Goal: Task Accomplishment & Management: Manage account settings

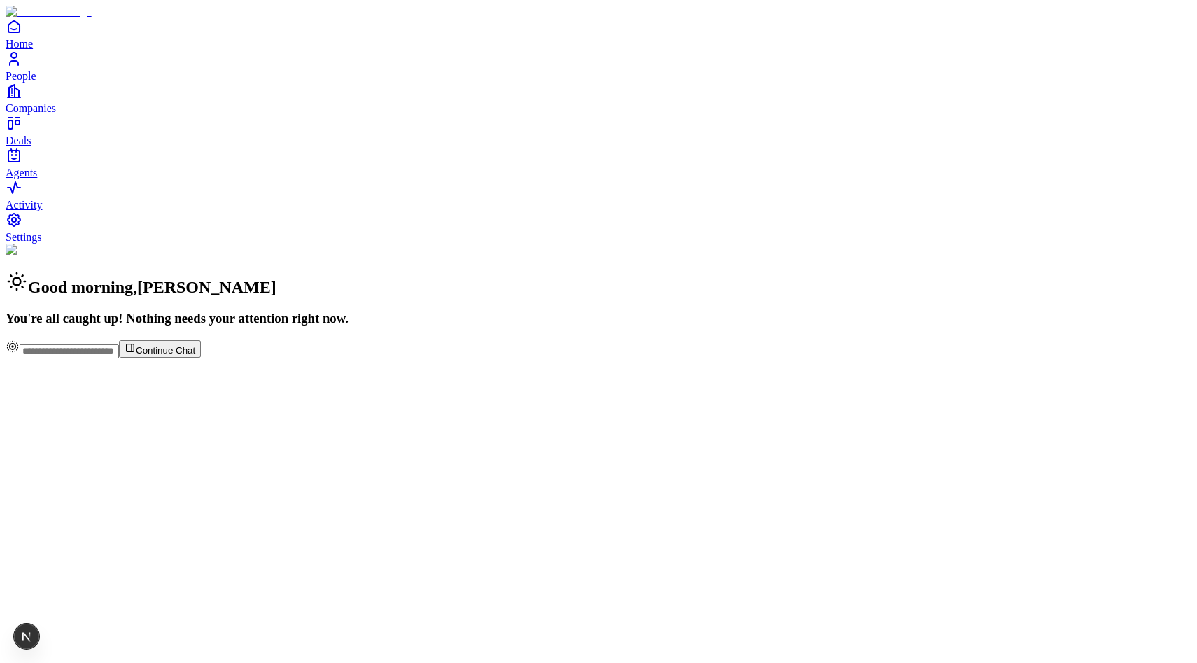
click at [42, 243] on span "Settings" at bounding box center [24, 237] width 36 height 12
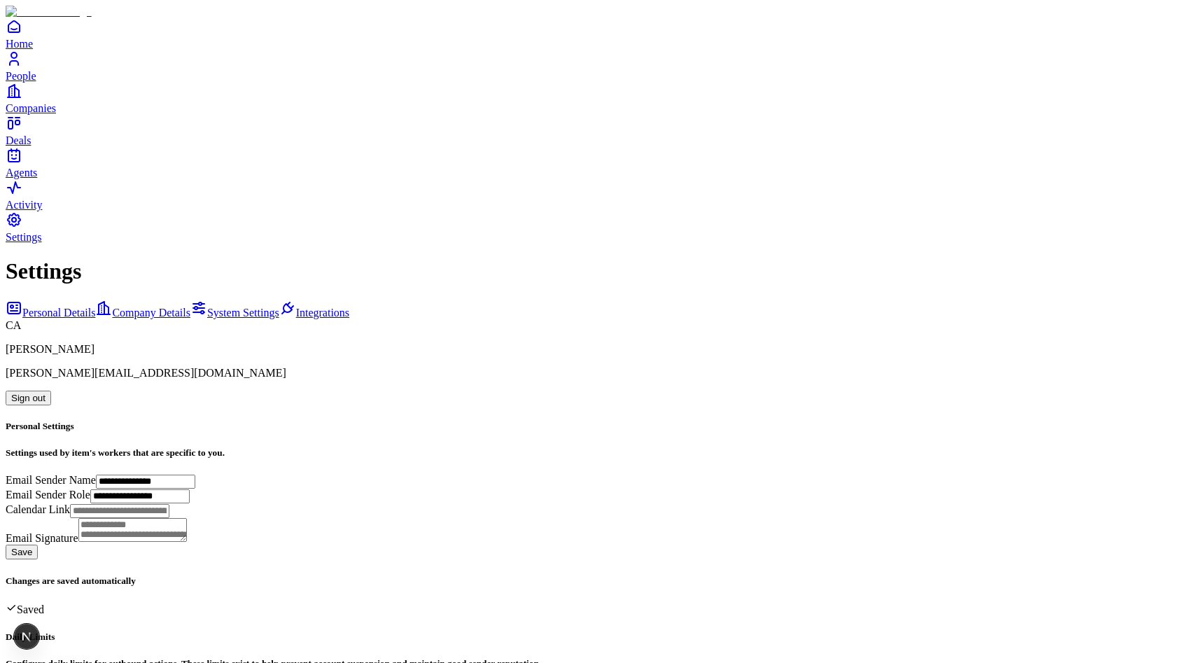
click at [165, 307] on span "Company Details" at bounding box center [151, 313] width 78 height 12
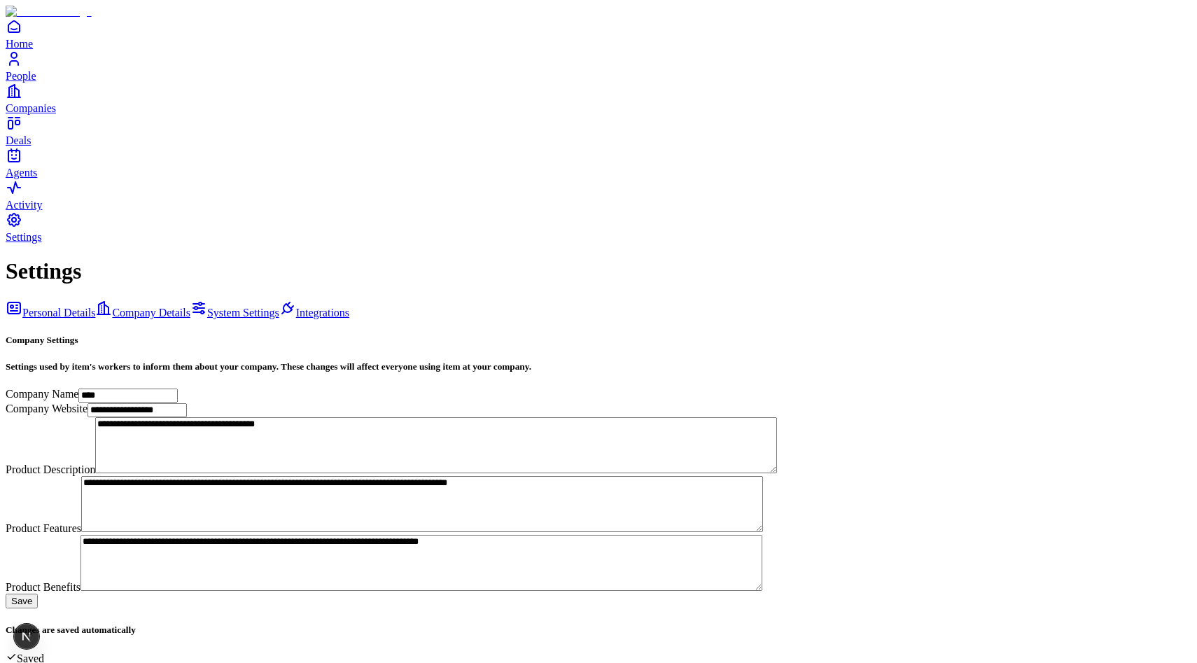
click at [207, 307] on span "System Settings" at bounding box center [243, 313] width 72 height 12
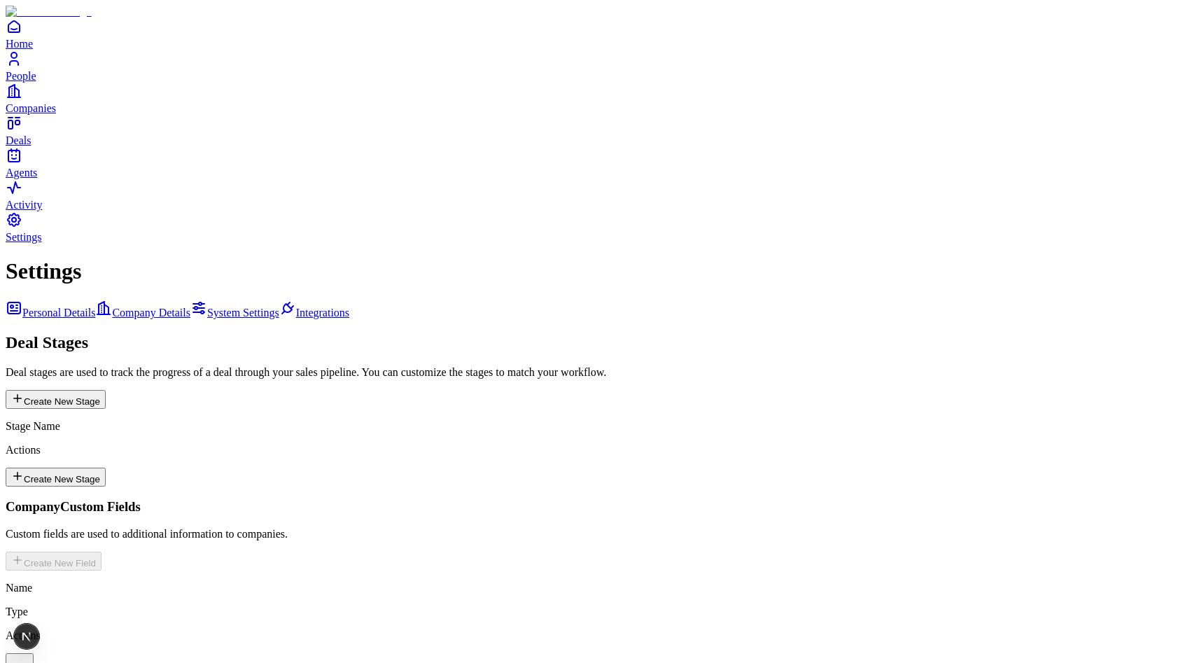
click at [279, 307] on link "Integrations" at bounding box center [314, 313] width 70 height 12
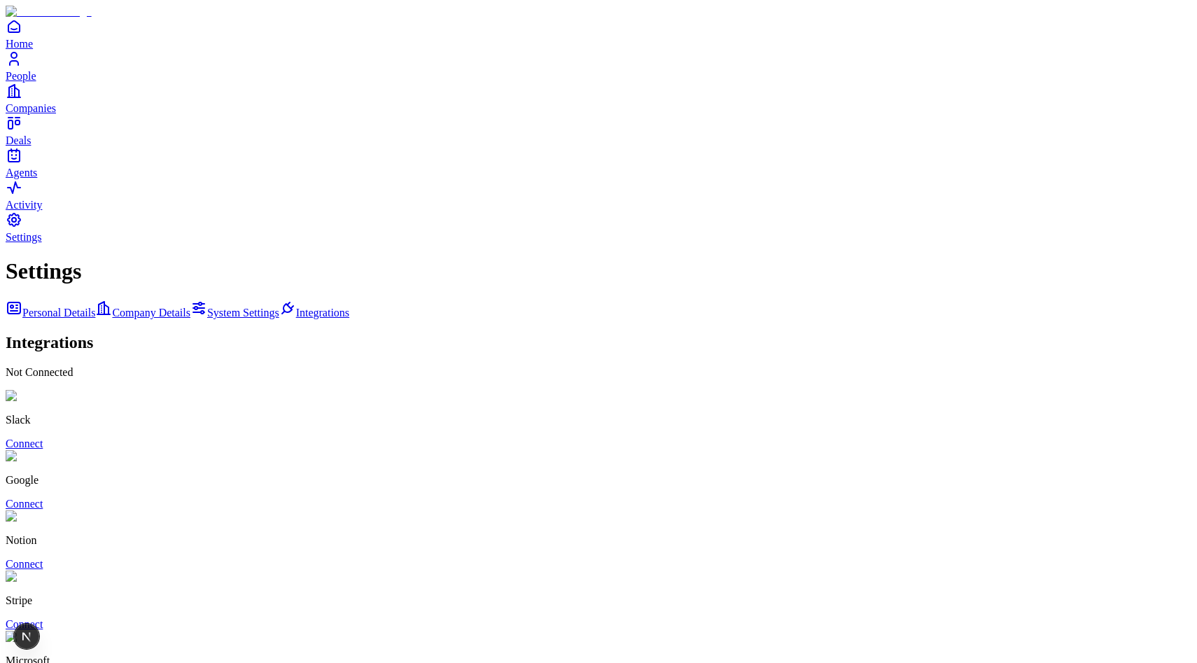
click at [207, 307] on span "System Settings" at bounding box center [243, 313] width 72 height 12
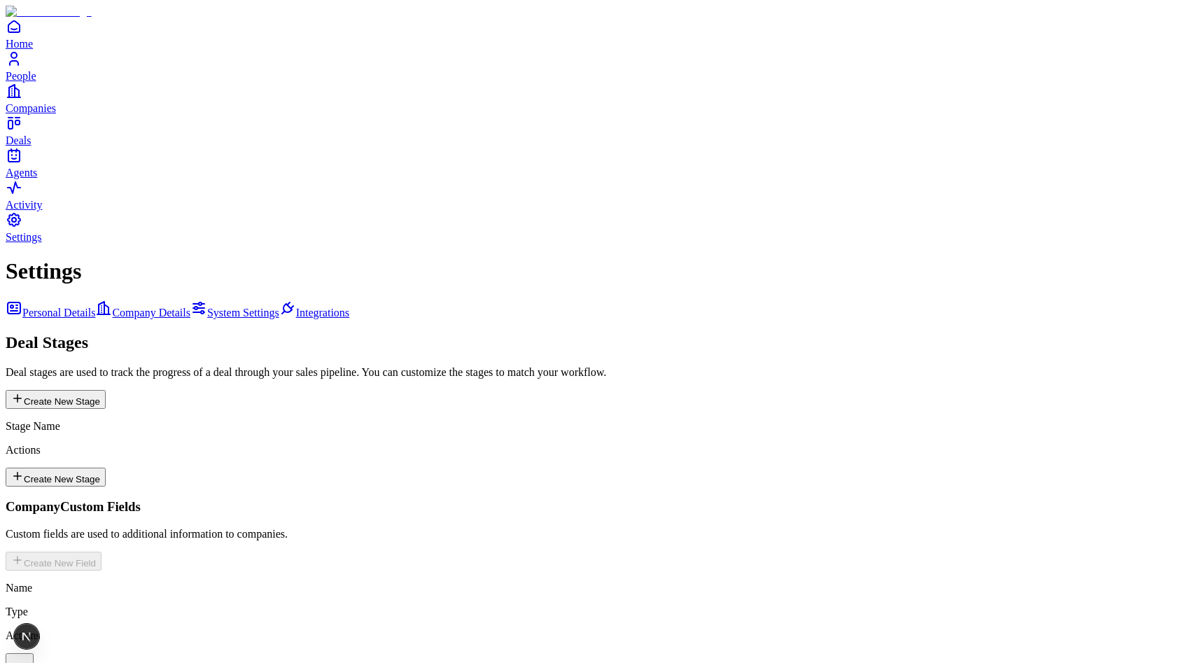
click at [163, 307] on span "Company Details" at bounding box center [151, 313] width 78 height 12
